Goal: Task Accomplishment & Management: Manage account settings

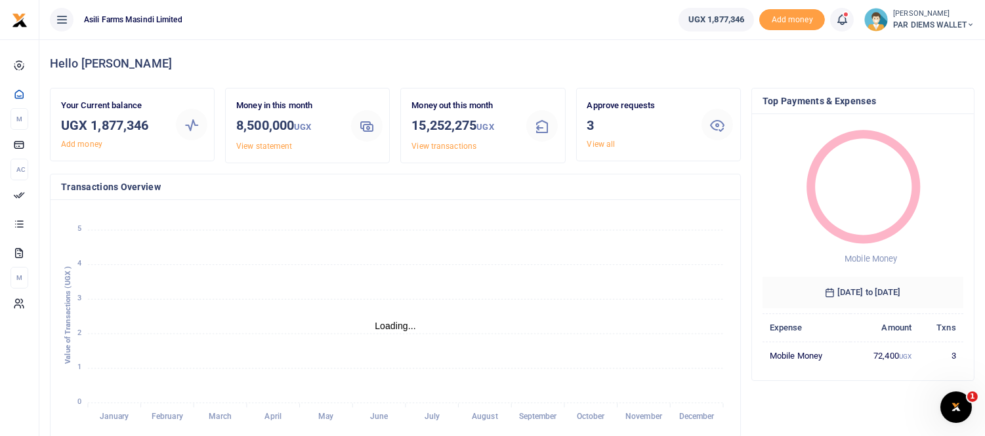
click at [839, 17] on icon at bounding box center [841, 19] width 13 height 14
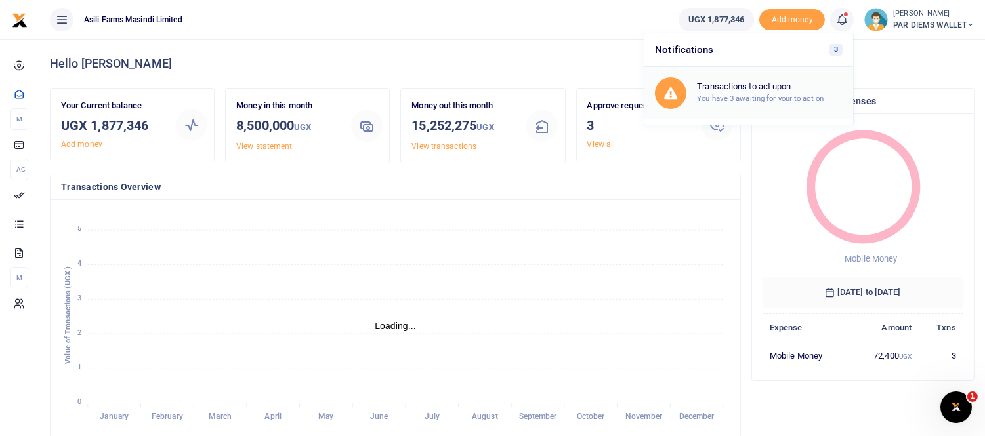
click at [730, 94] on small "You have 3 awaiting for your to act on" at bounding box center [760, 98] width 127 height 9
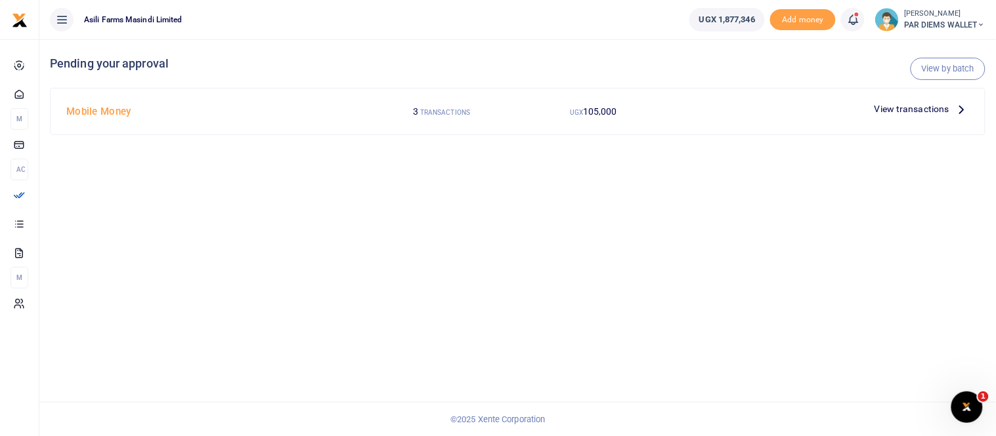
click at [930, 106] on span "View transactions" at bounding box center [911, 109] width 75 height 14
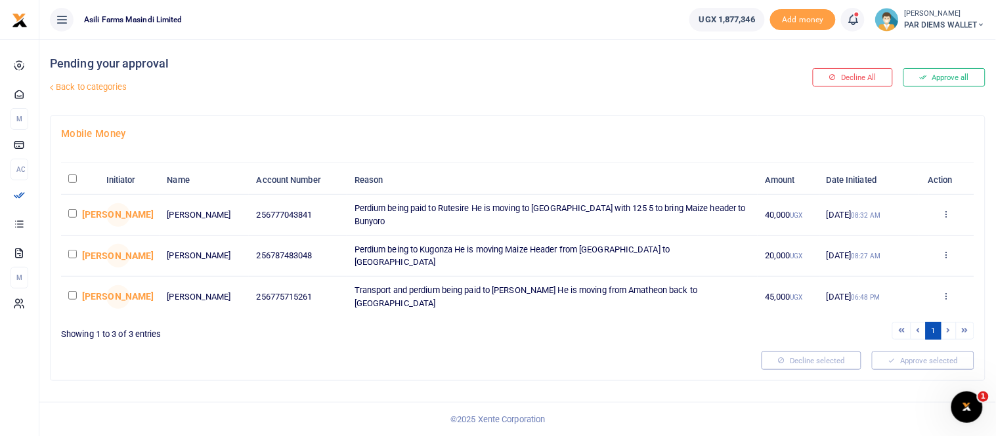
click at [70, 252] on input "checkbox" at bounding box center [72, 254] width 9 height 9
checkbox input "true"
click at [556, 39] on nav "UGX 1,877,346 Add money Notifications 3 Transactions to act upon You have 3 awa…" at bounding box center [517, 20] width 956 height 40
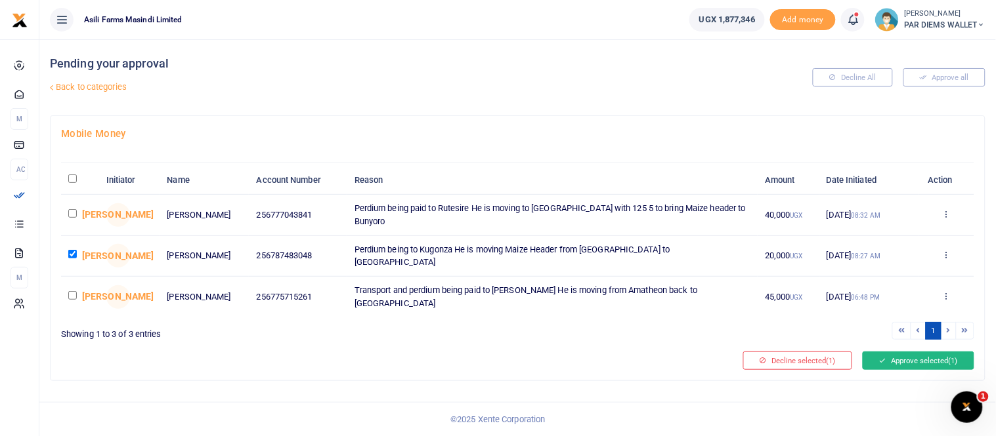
click at [927, 352] on button "Approve selected (1)" at bounding box center [918, 361] width 112 height 18
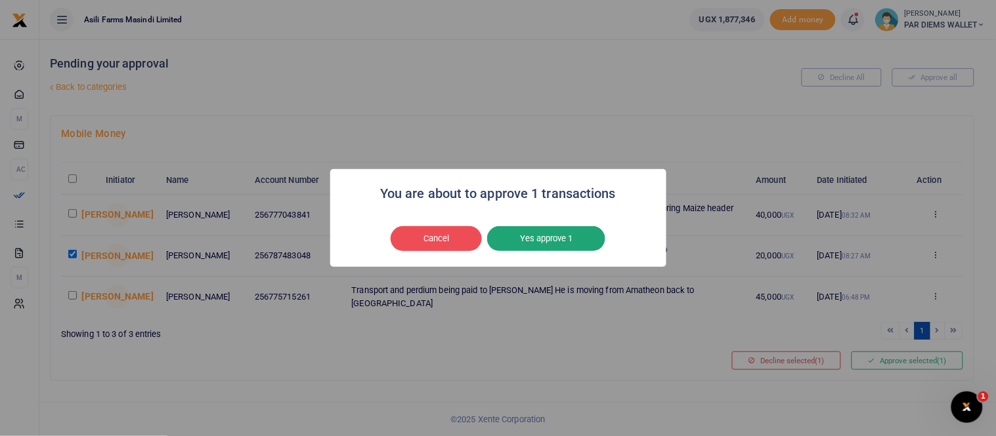
click at [560, 232] on button "Yes approve 1" at bounding box center [546, 238] width 118 height 25
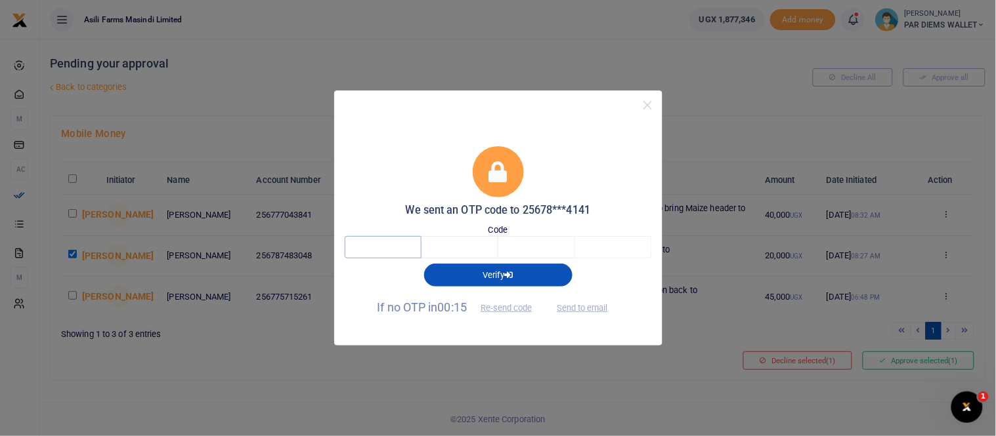
click at [400, 243] on input "text" at bounding box center [383, 247] width 77 height 22
type input "1"
type input "4"
type input "7"
type input "1"
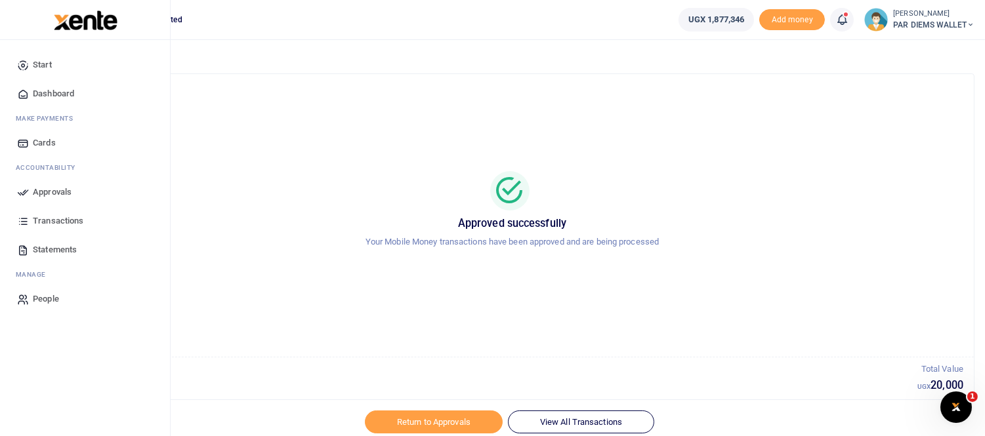
click at [56, 218] on span "Transactions" at bounding box center [58, 221] width 51 height 13
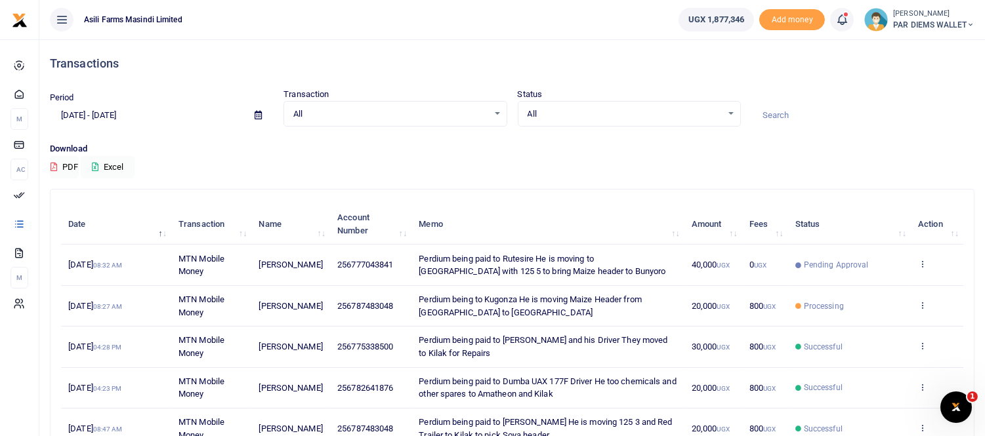
click at [837, 16] on icon at bounding box center [841, 19] width 13 height 14
click at [207, 150] on p "Download" at bounding box center [512, 149] width 925 height 14
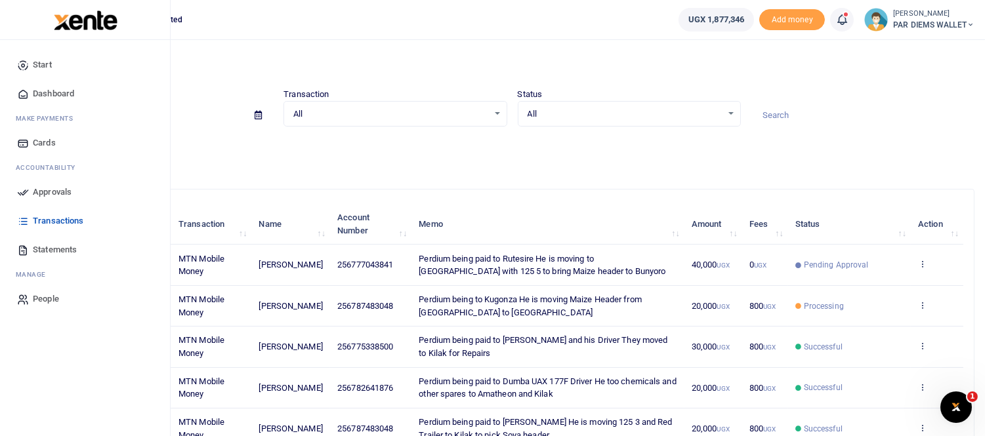
click at [64, 220] on span "Transactions" at bounding box center [58, 221] width 51 height 13
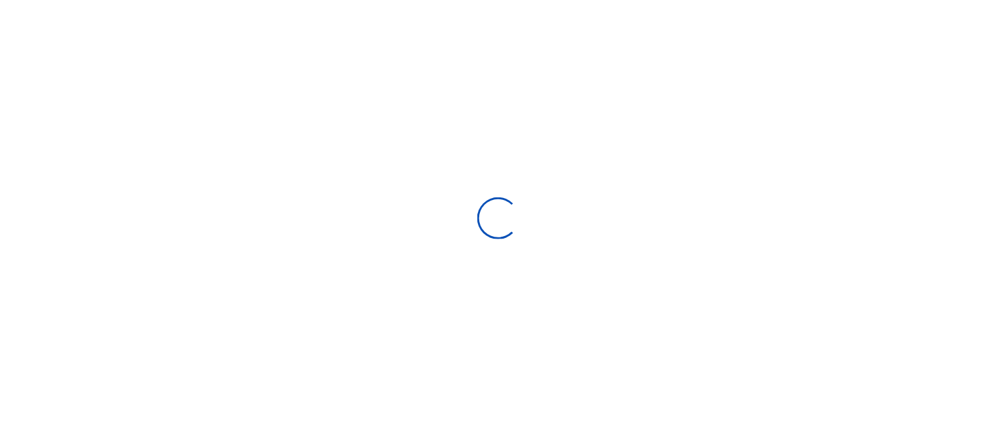
select select
type input "08/28/2025 - 09/26/2025"
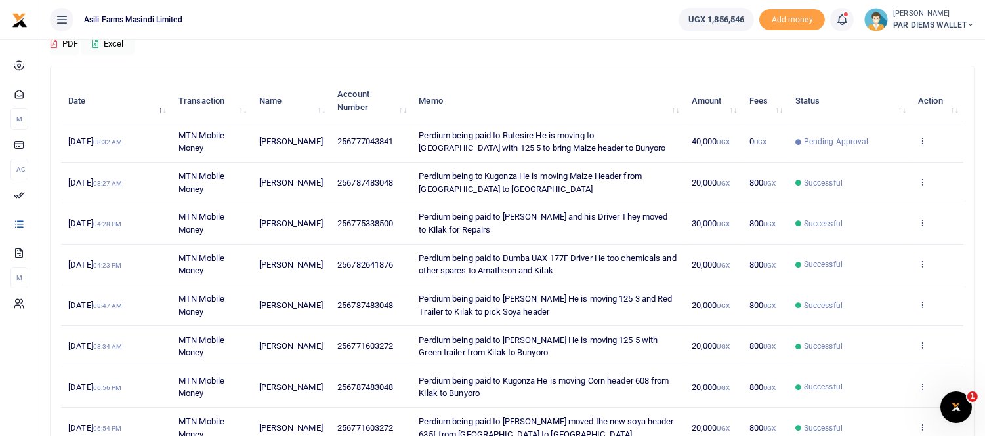
scroll to position [146, 0]
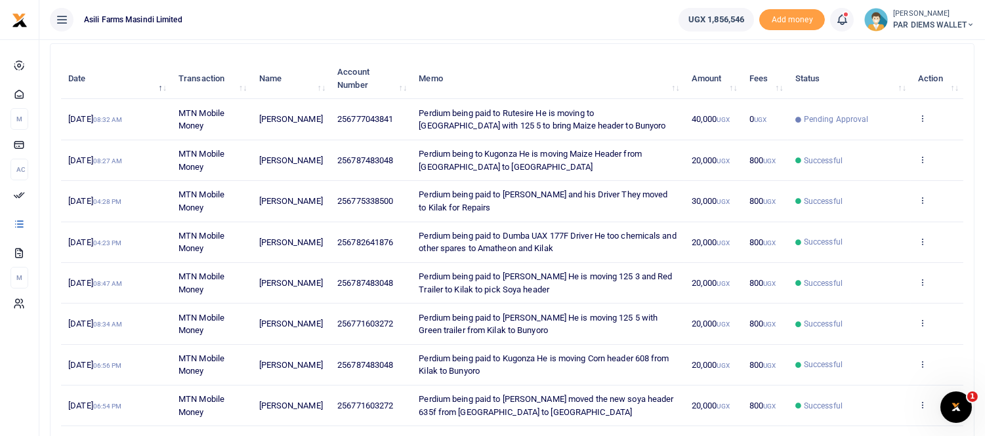
click at [849, 20] on span at bounding box center [849, 20] width 0 height 0
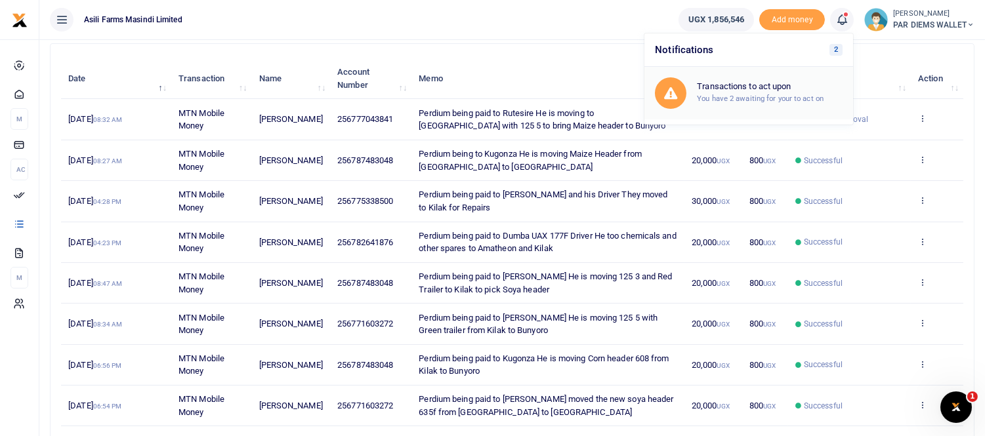
click at [736, 87] on h6 "Transactions to act upon" at bounding box center [770, 86] width 146 height 11
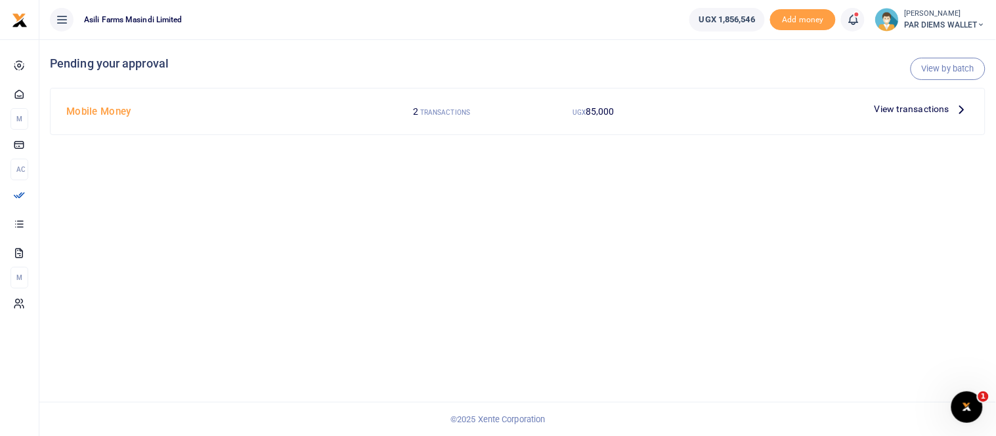
click at [960, 105] on icon at bounding box center [961, 109] width 14 height 14
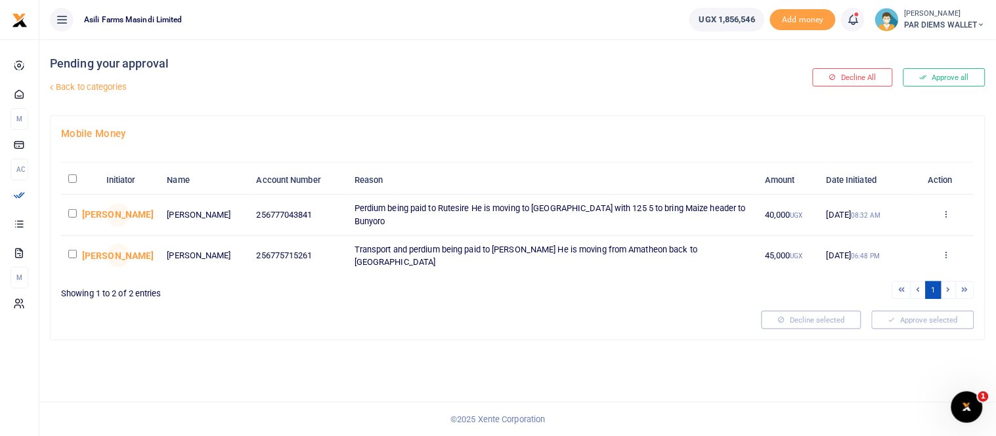
click at [75, 253] on input "checkbox" at bounding box center [72, 254] width 9 height 9
checkbox input "true"
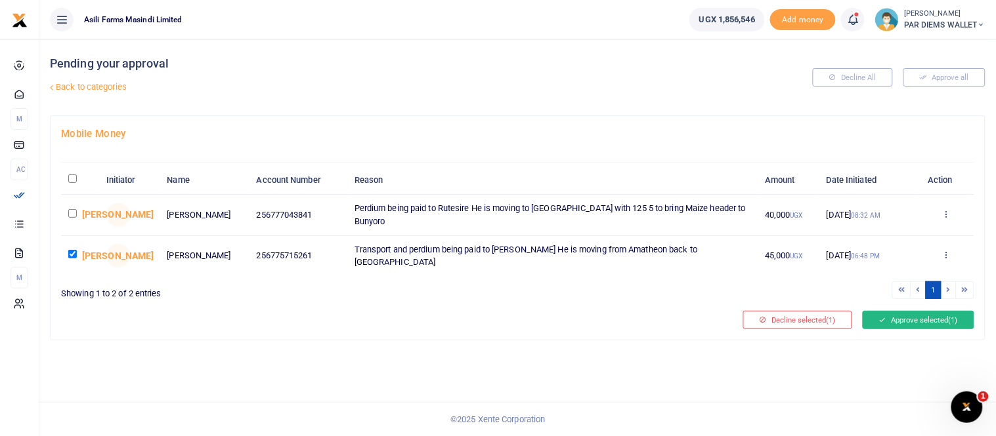
click at [902, 317] on button "Approve selected (1)" at bounding box center [918, 320] width 112 height 18
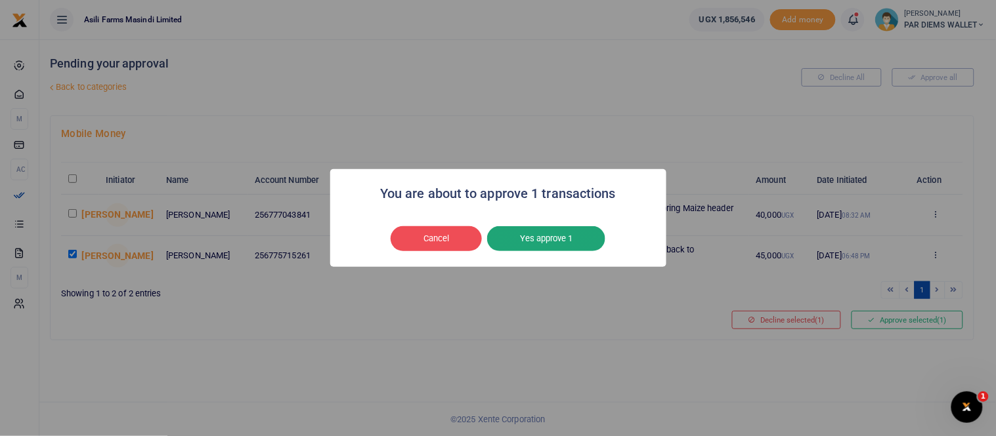
click at [561, 231] on button "Yes approve 1" at bounding box center [546, 238] width 118 height 25
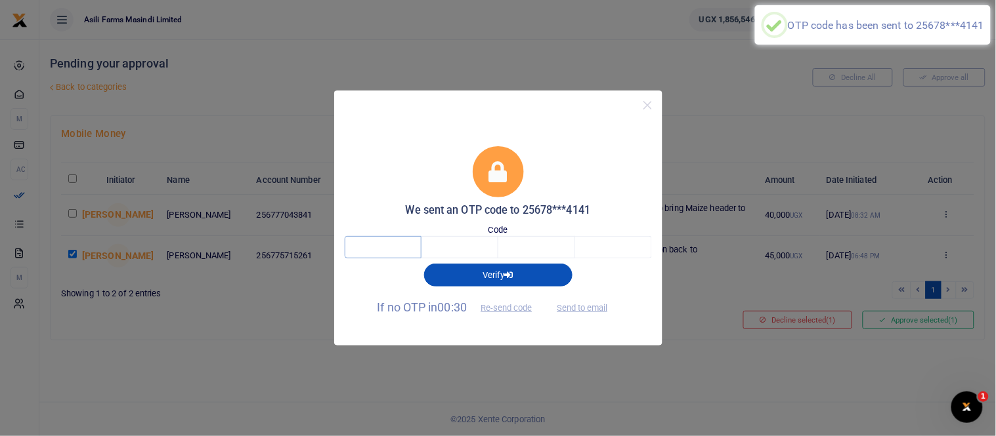
click at [371, 240] on input "text" at bounding box center [383, 247] width 77 height 22
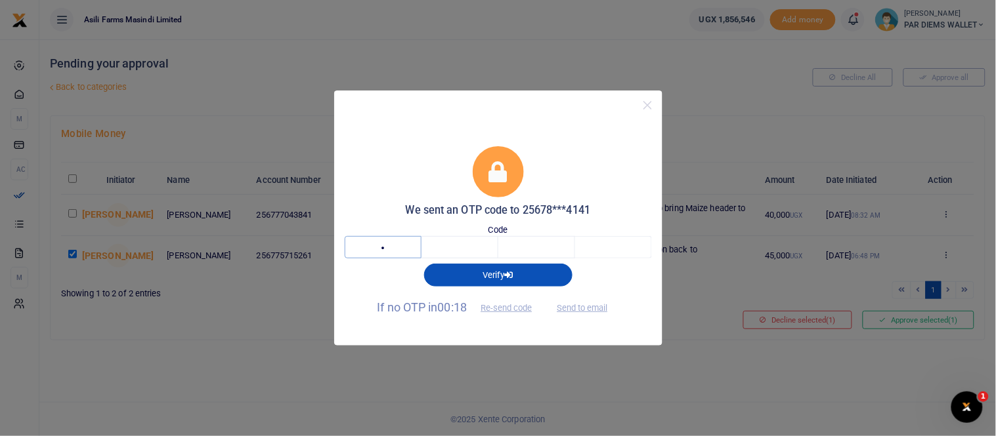
type input "1"
type input "4"
type input "7"
type input "1"
click at [396, 243] on input "1" at bounding box center [383, 247] width 77 height 22
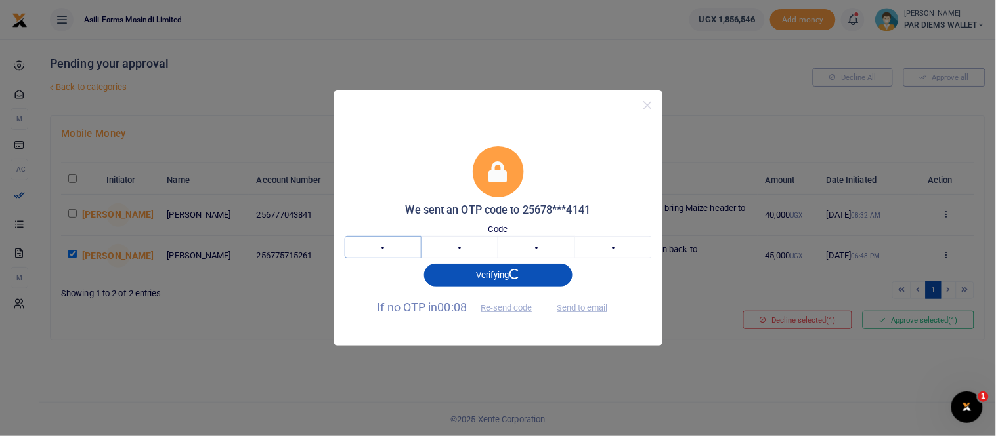
type input "7"
type input "8"
type input "9"
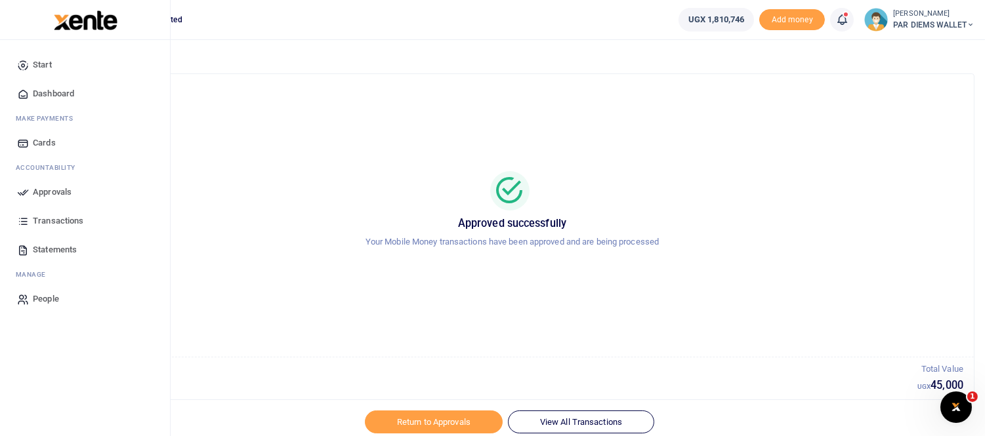
click at [51, 221] on span "Transactions" at bounding box center [58, 221] width 51 height 13
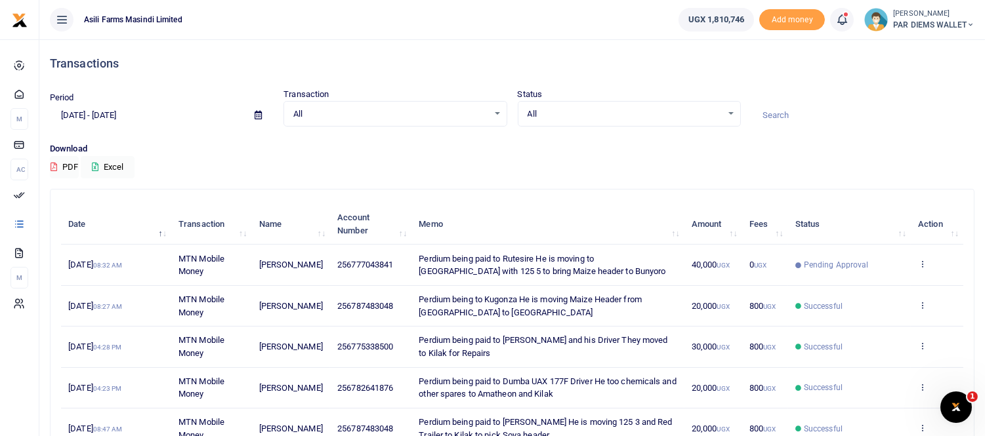
scroll to position [73, 0]
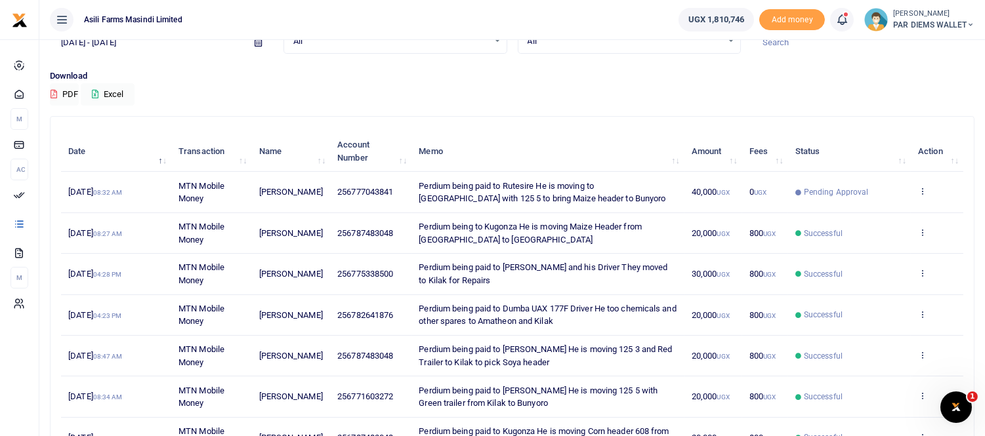
click at [843, 20] on icon at bounding box center [841, 19] width 13 height 14
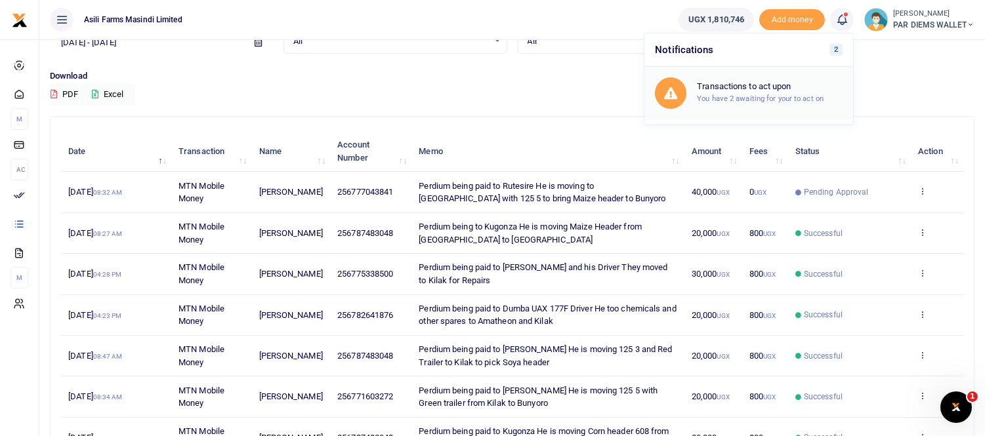
click at [768, 94] on small "You have 2 awaiting for your to act on" at bounding box center [760, 98] width 127 height 9
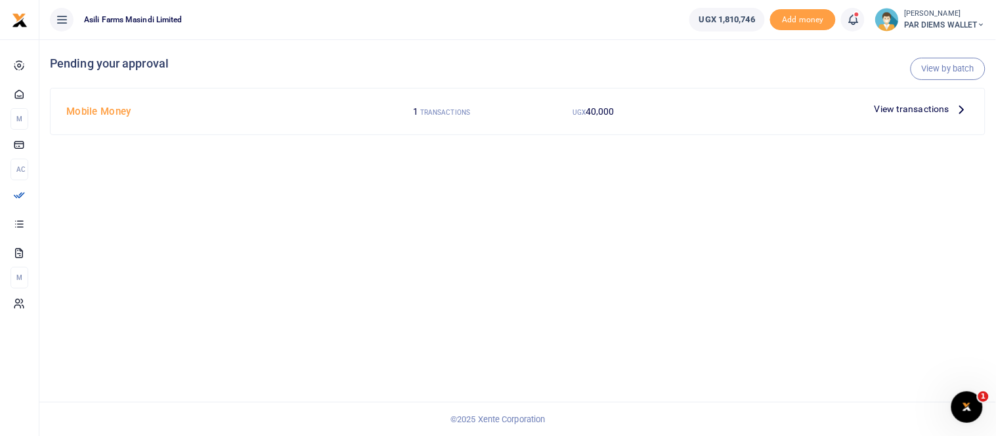
click at [849, 14] on icon at bounding box center [852, 19] width 13 height 14
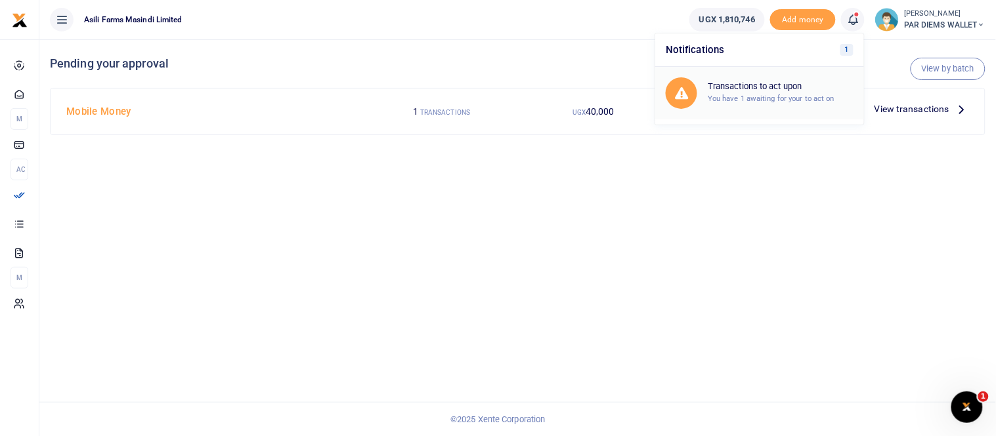
click at [747, 92] on div "Transactions to act upon You have 1 awaiting for your to act on" at bounding box center [780, 92] width 146 height 23
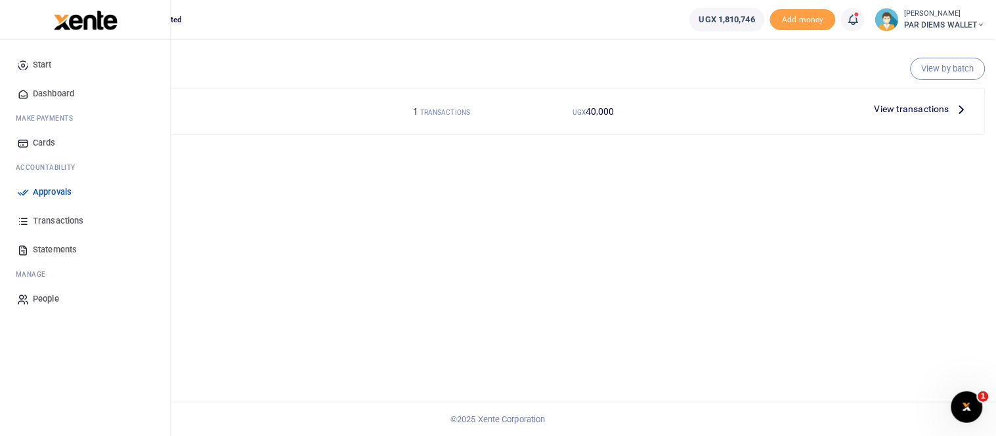
click at [50, 222] on span "Transactions" at bounding box center [58, 221] width 51 height 13
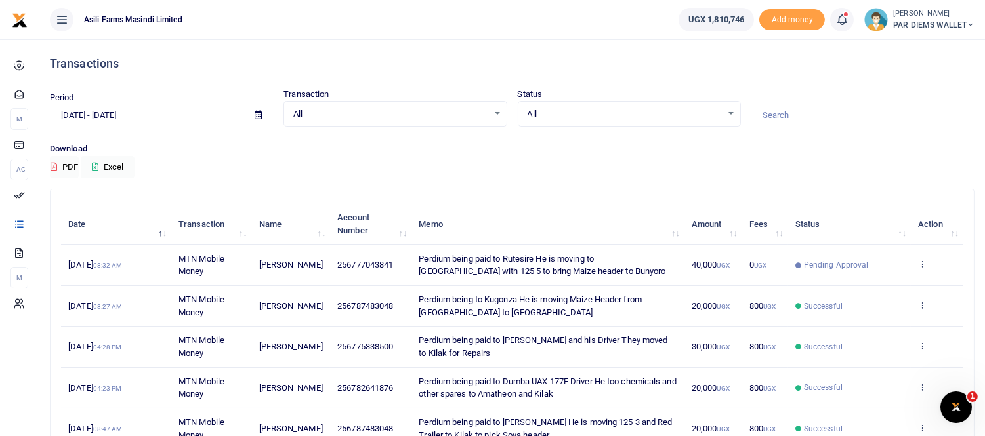
click at [841, 21] on icon at bounding box center [841, 19] width 13 height 14
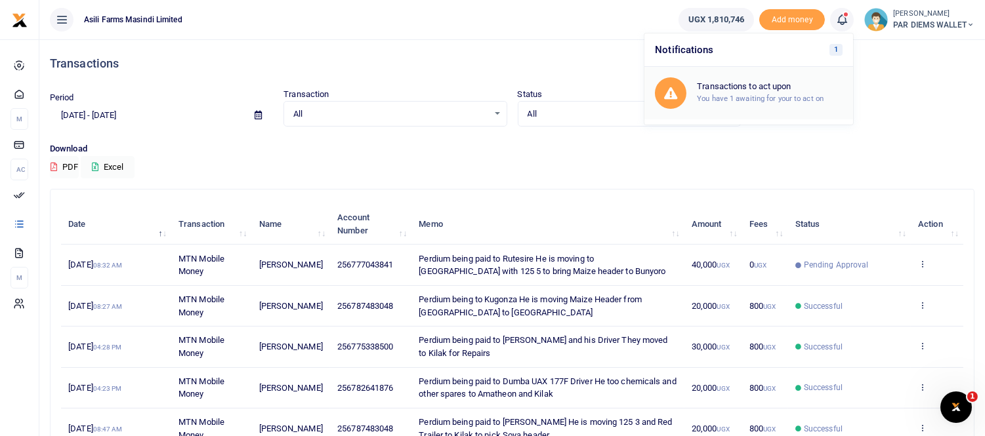
click at [766, 94] on small "You have 1 awaiting for your to act on" at bounding box center [760, 98] width 127 height 9
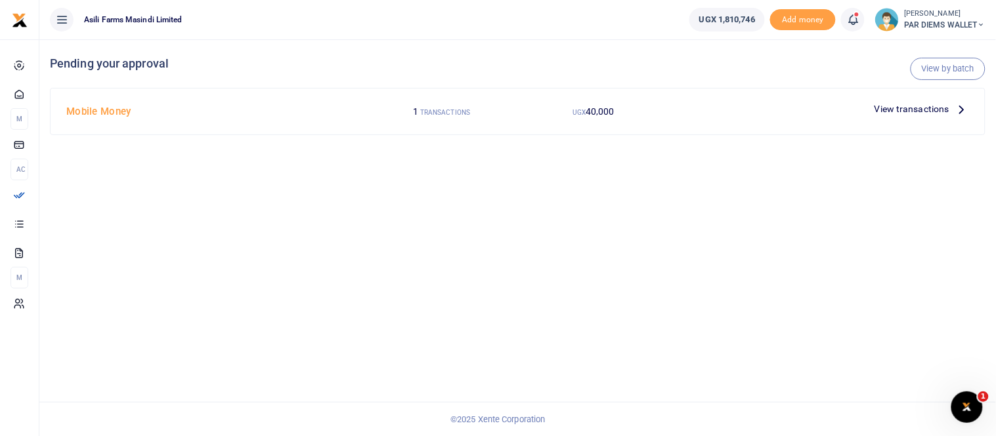
click at [886, 106] on span "View transactions" at bounding box center [911, 109] width 75 height 14
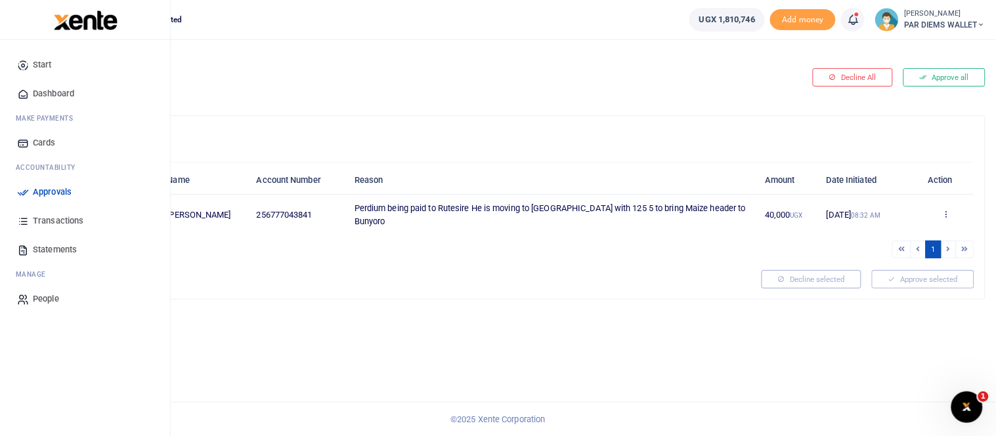
click at [59, 221] on span "Transactions" at bounding box center [58, 221] width 51 height 13
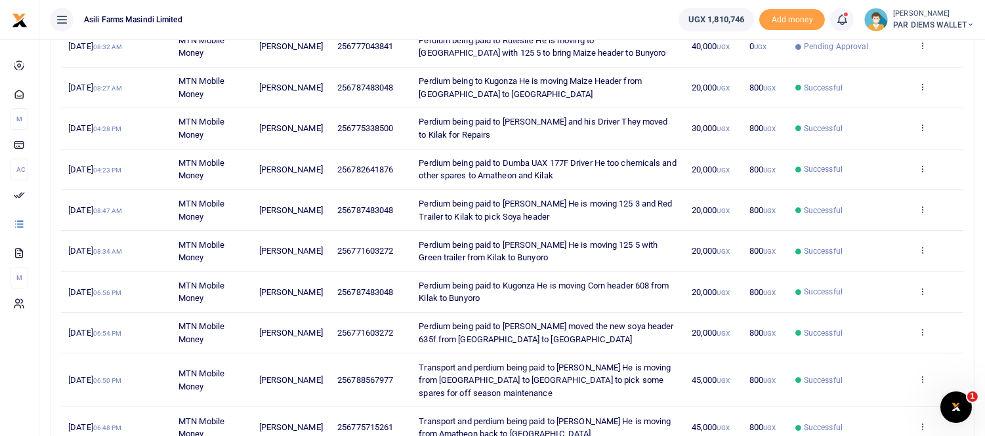
scroll to position [291, 0]
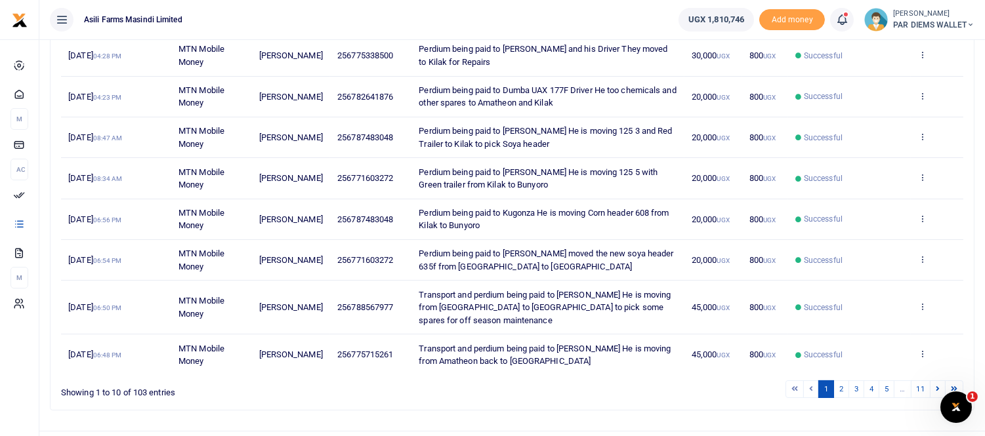
click at [637, 23] on ul "Asili Farms Masindi Limited" at bounding box center [353, 19] width 629 height 39
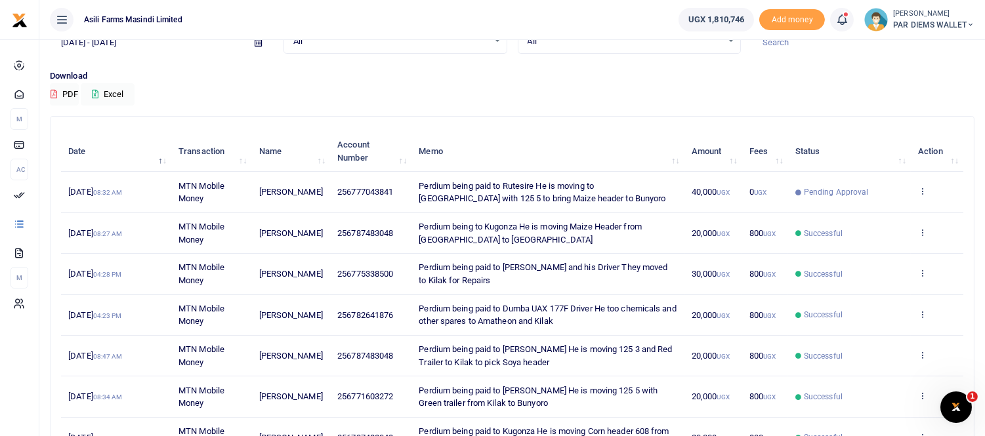
scroll to position [0, 0]
